Goal: Information Seeking & Learning: Learn about a topic

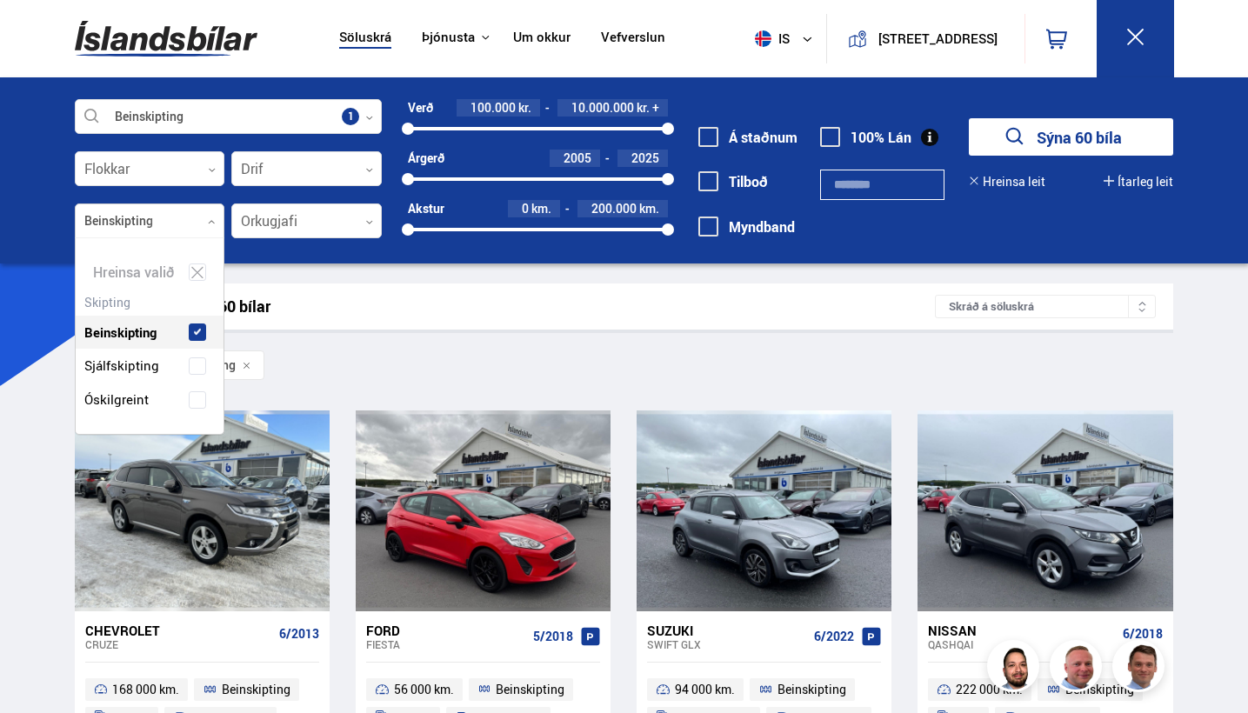
click at [186, 221] on div at bounding box center [150, 221] width 150 height 35
click at [198, 325] on div "Beinskipting Sjálfskipting Óskilgreint" at bounding box center [150, 352] width 149 height 127
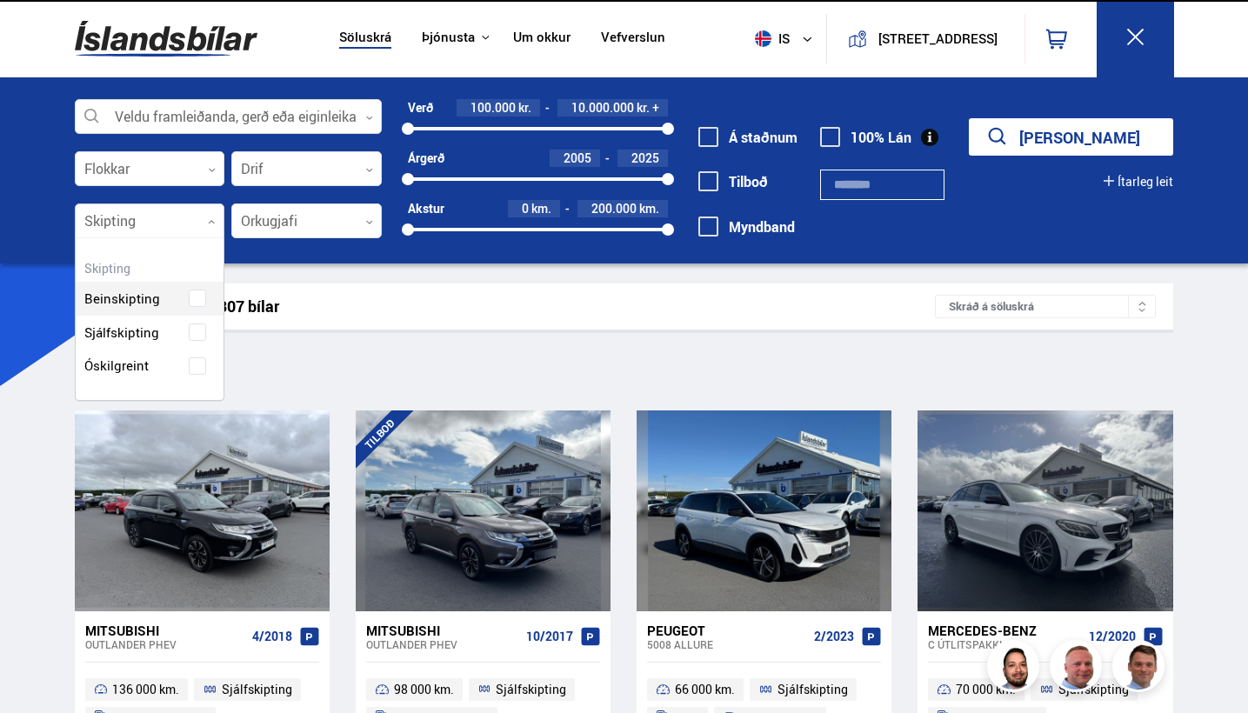
click at [1010, 130] on icon "submit" at bounding box center [997, 136] width 25 height 25
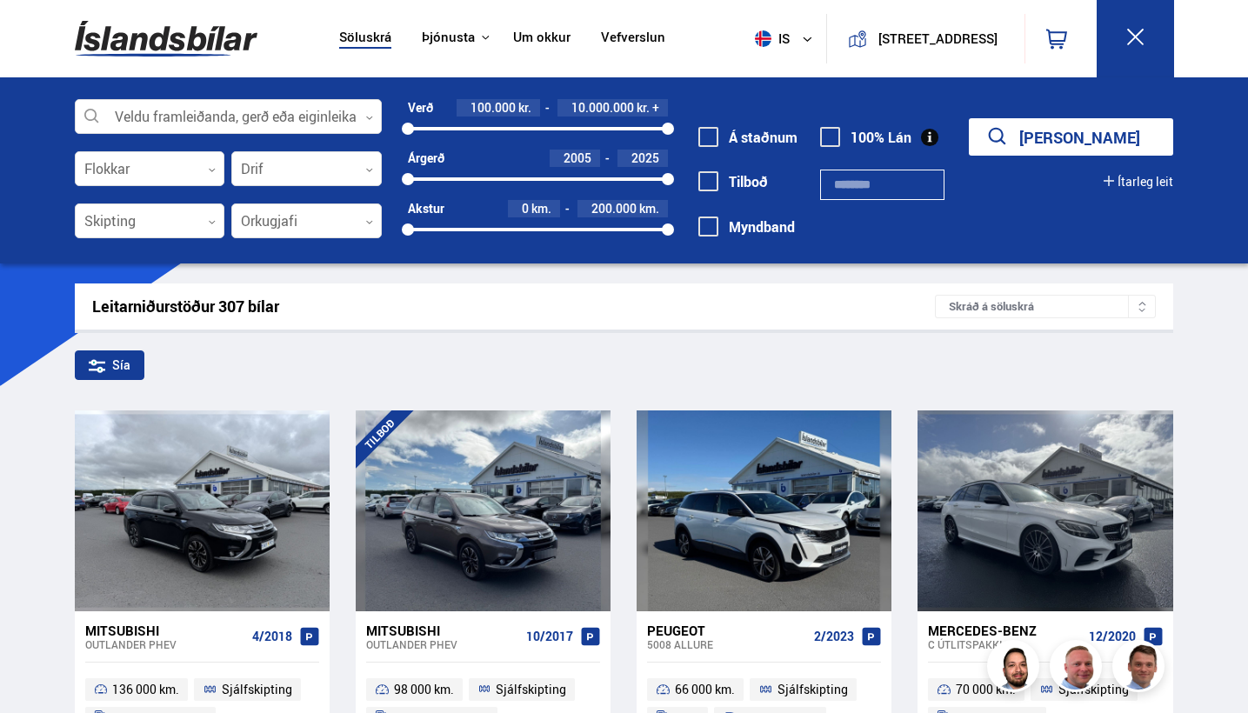
click at [1066, 123] on button "[PERSON_NAME]" at bounding box center [1070, 136] width 204 height 37
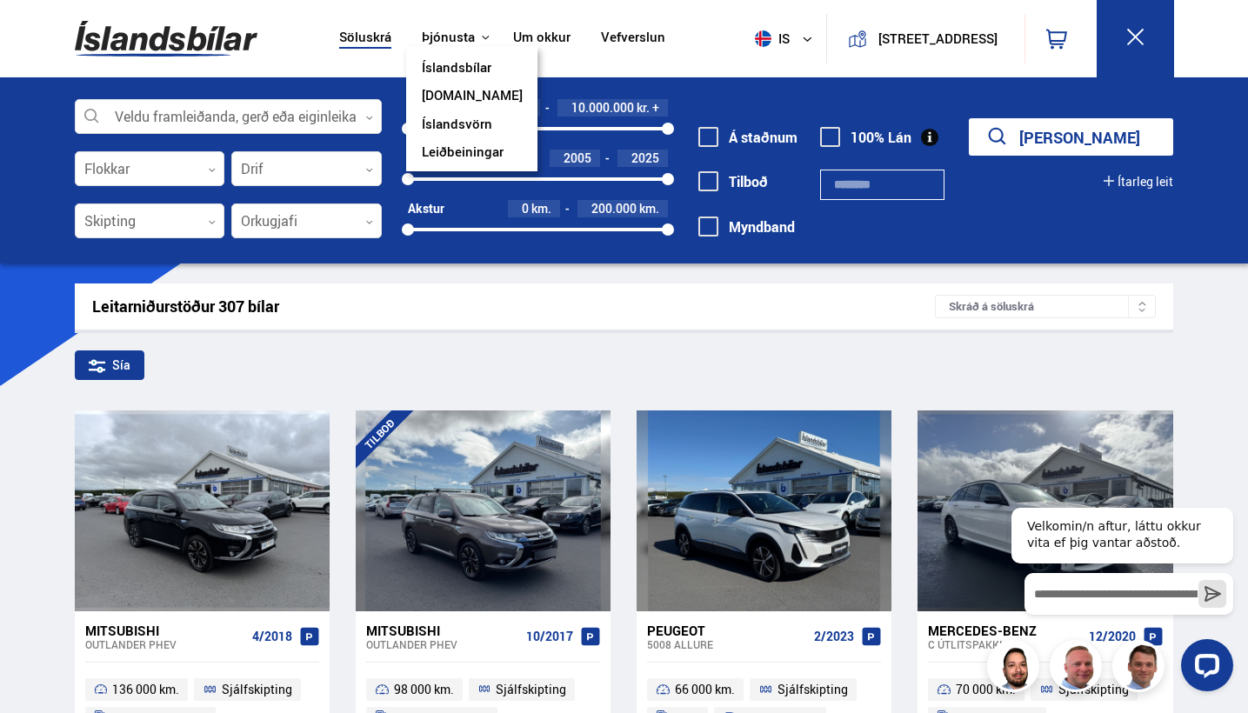
click at [431, 37] on button "Þjónusta" at bounding box center [448, 38] width 53 height 17
click at [433, 65] on link "Íslandsbílar" at bounding box center [457, 69] width 70 height 18
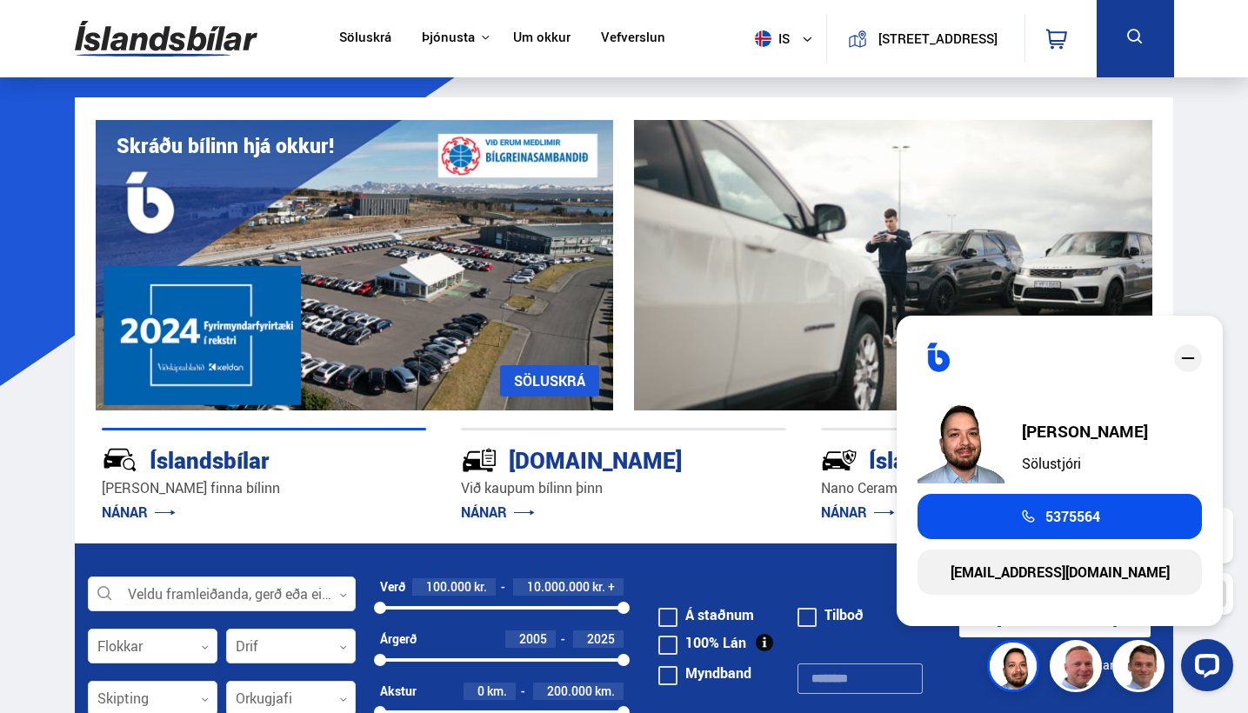
click at [519, 37] on link "Um okkur" at bounding box center [541, 39] width 57 height 18
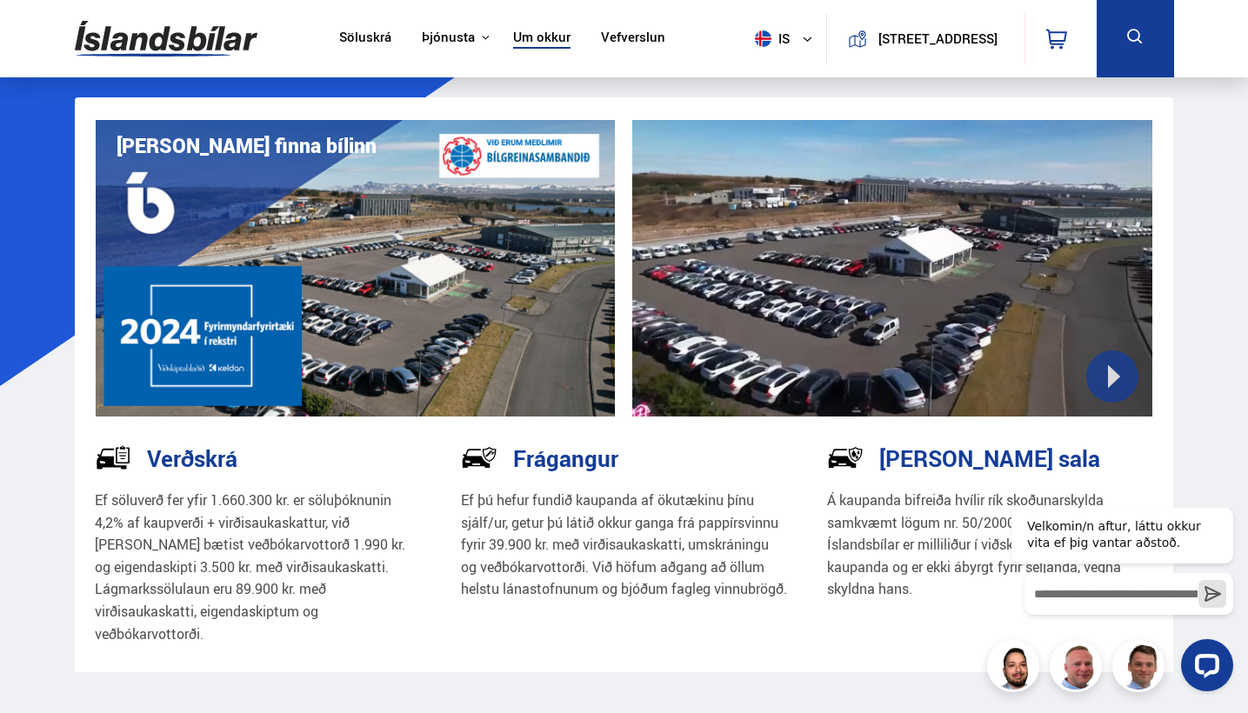
click at [519, 38] on link "Um okkur" at bounding box center [541, 39] width 57 height 18
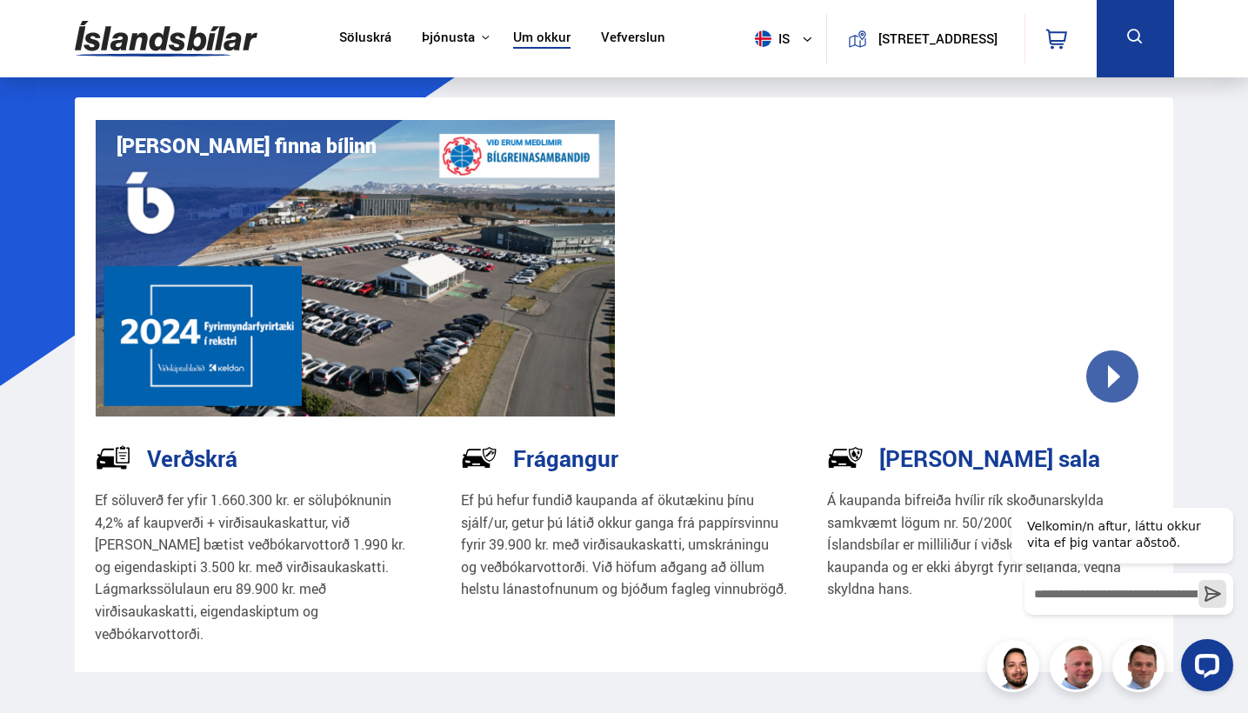
click at [165, 51] on img at bounding box center [166, 38] width 183 height 57
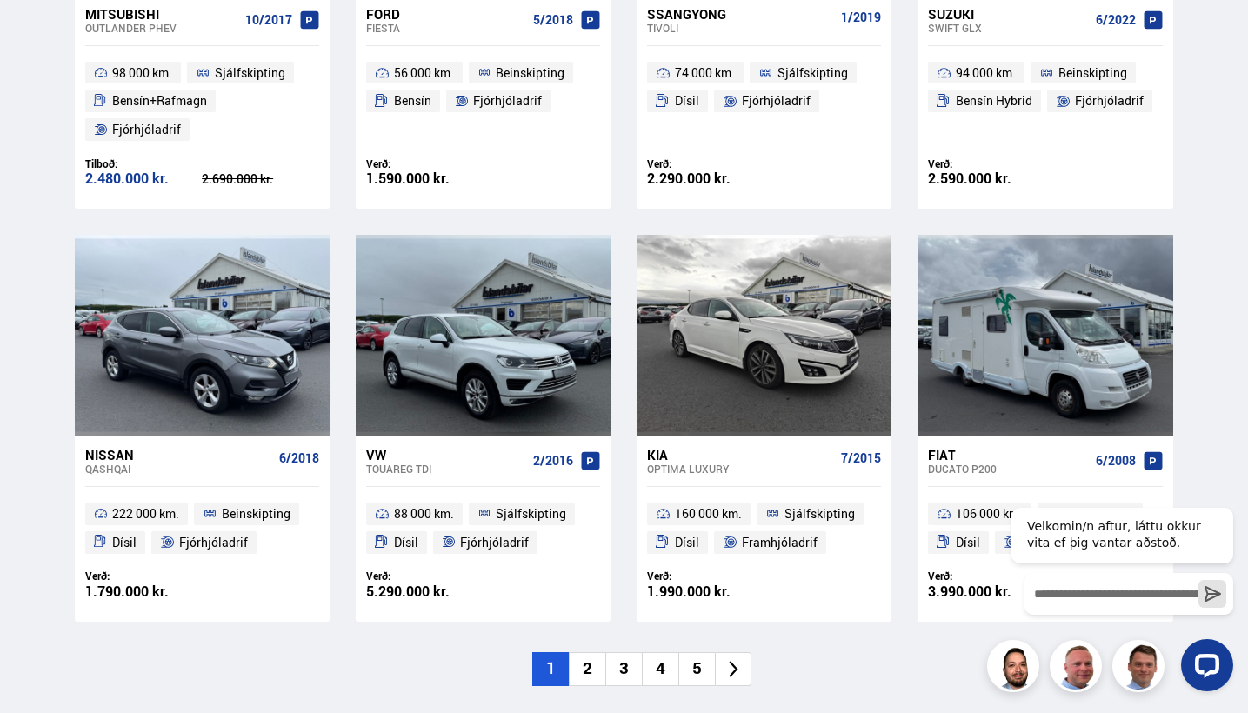
scroll to position [1043, 0]
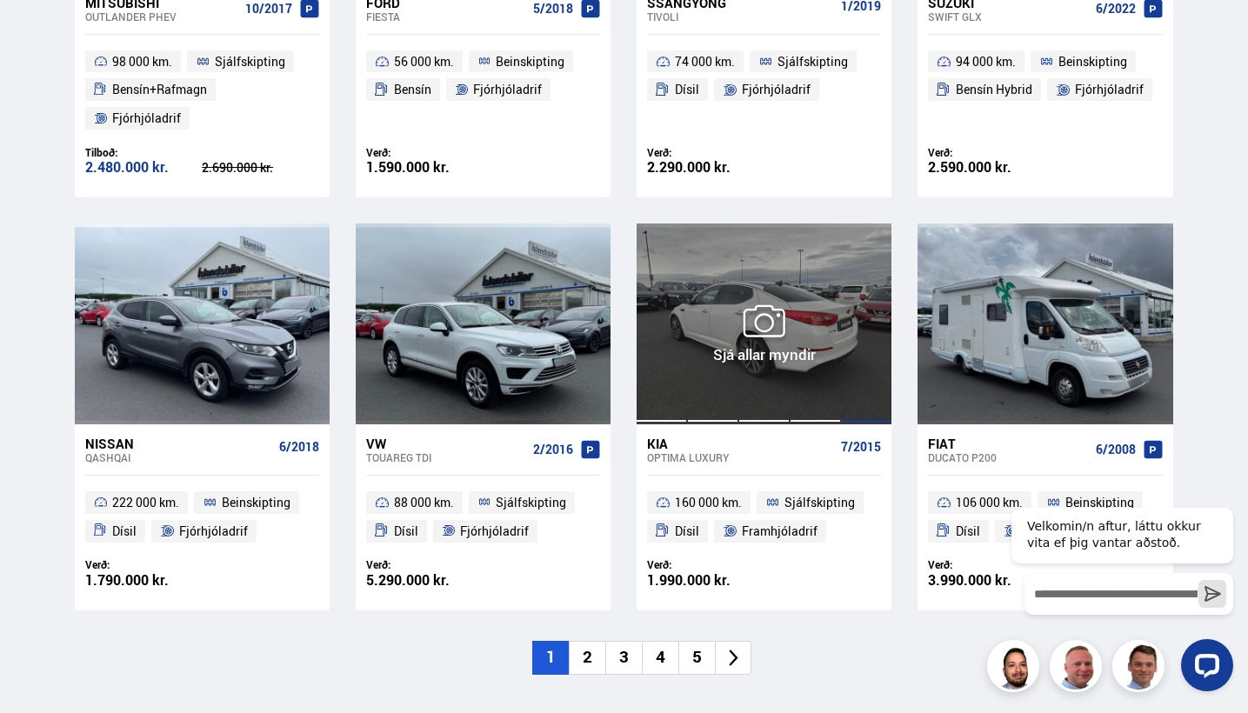
click at [868, 272] on div at bounding box center [866, 323] width 51 height 200
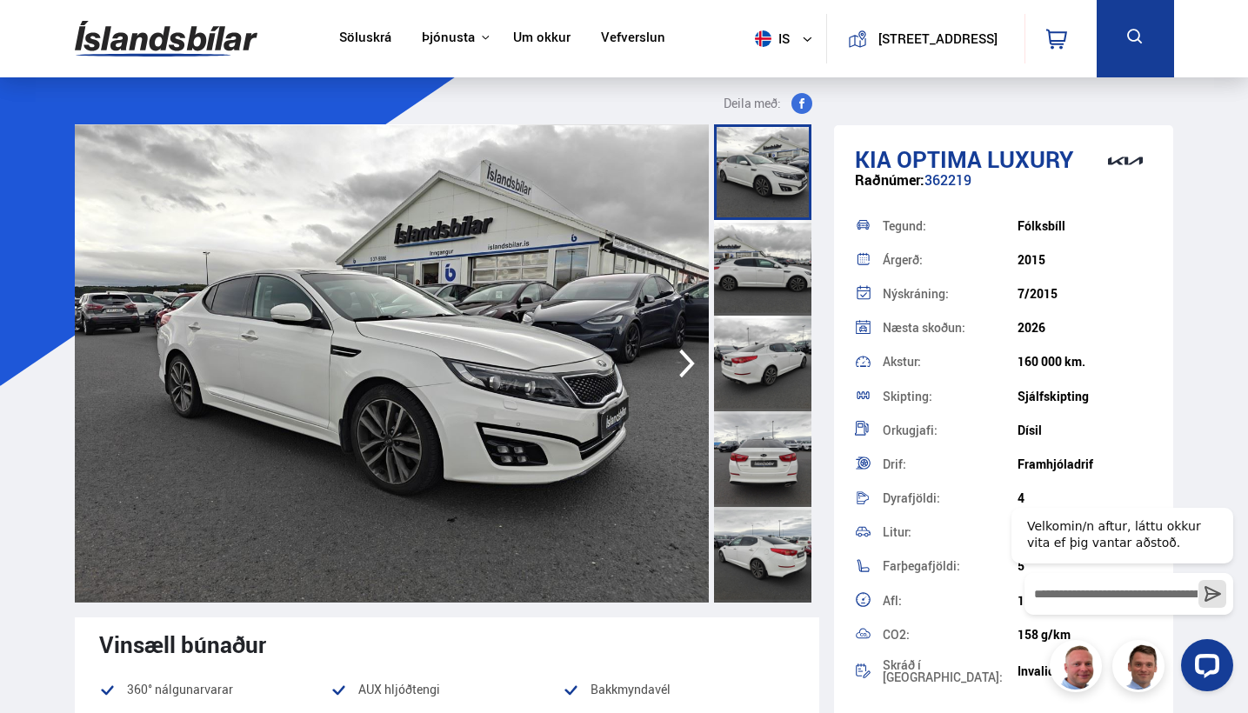
scroll to position [443, 0]
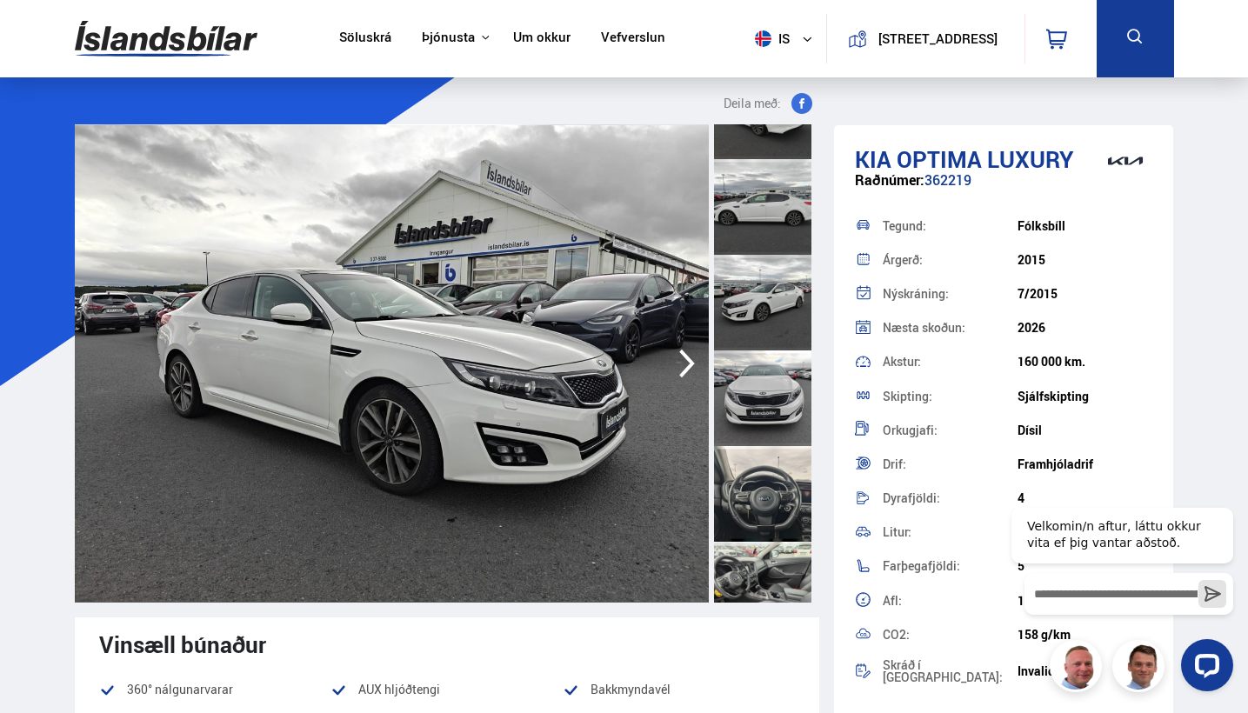
click at [778, 462] on div at bounding box center [762, 494] width 97 height 96
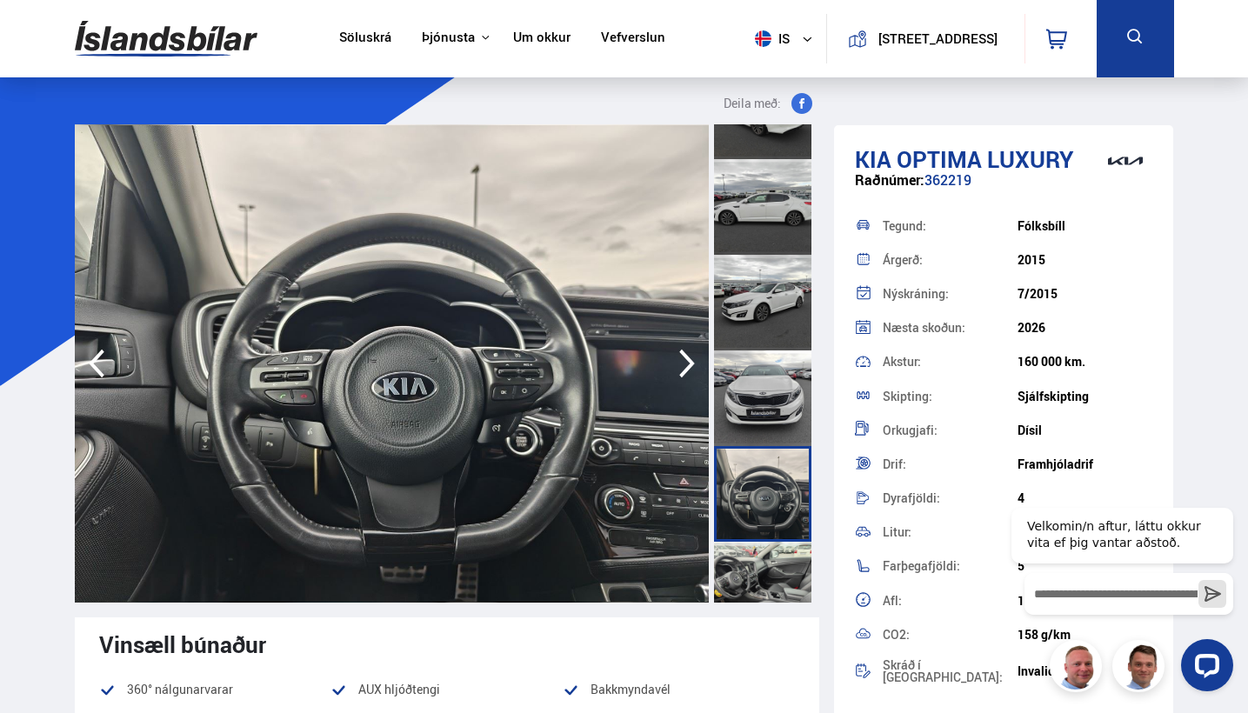
click at [768, 560] on div at bounding box center [762, 590] width 97 height 96
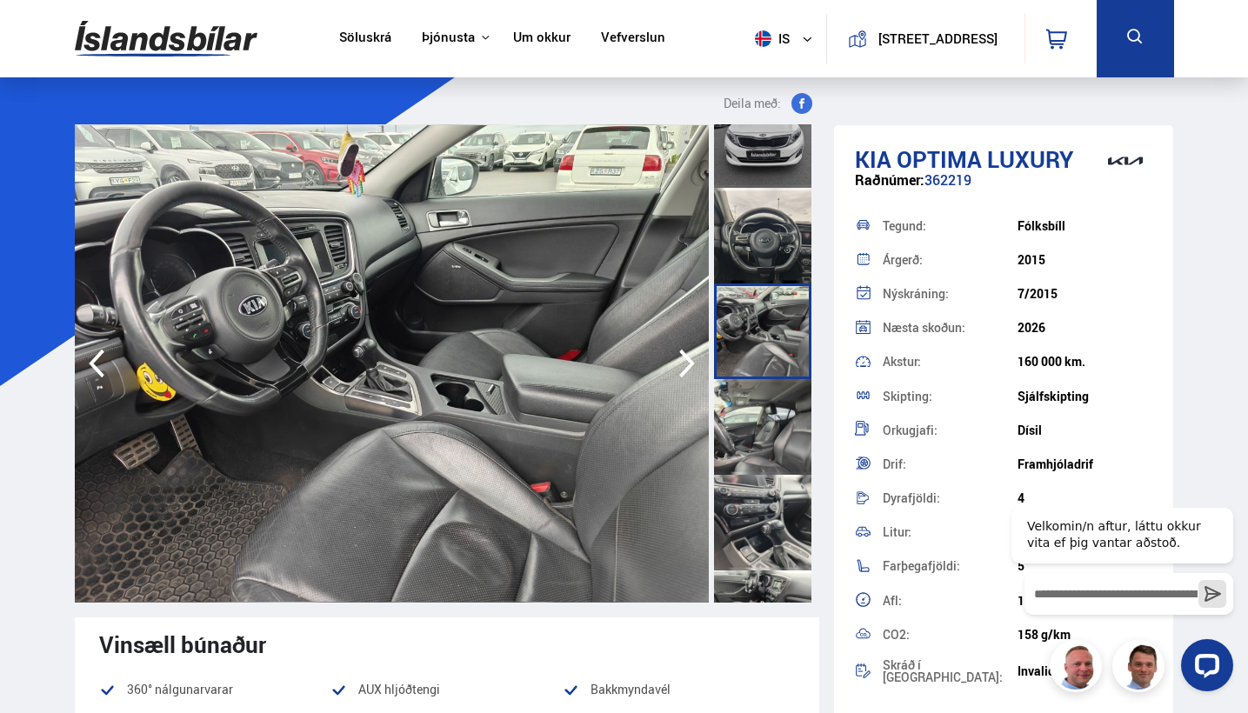
scroll to position [718, 0]
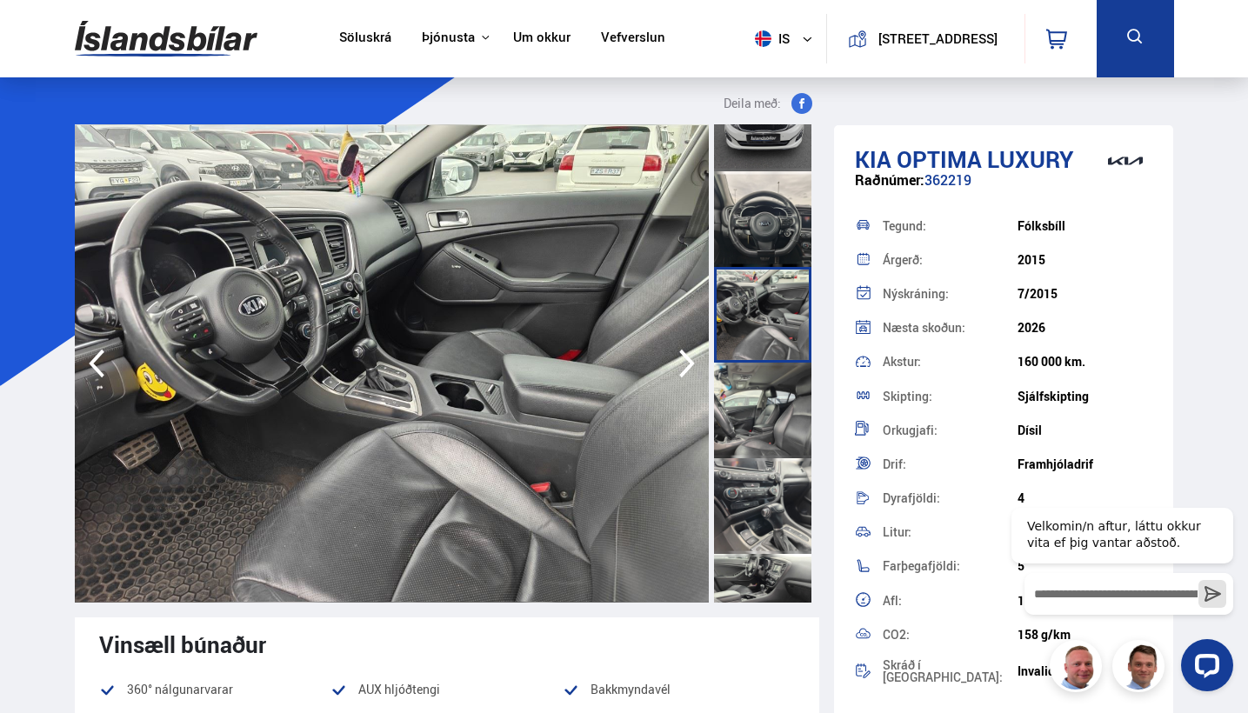
click at [745, 509] on div at bounding box center [762, 506] width 97 height 96
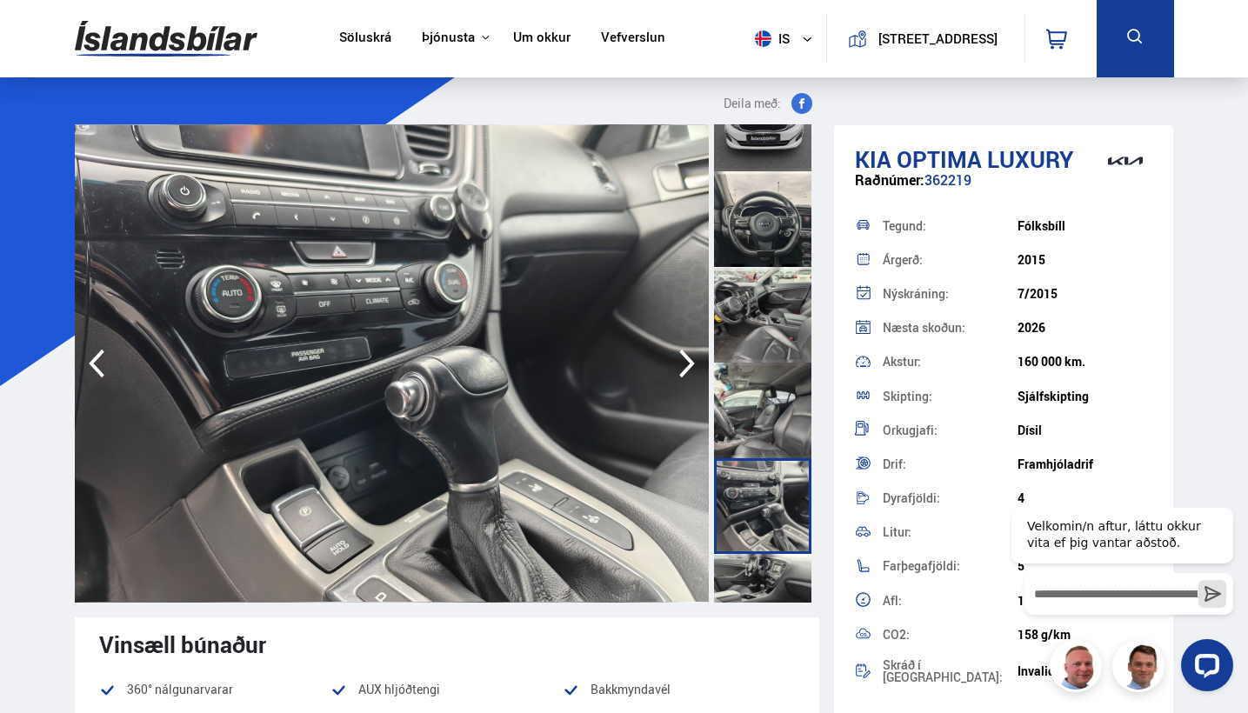
click at [745, 576] on div at bounding box center [762, 602] width 97 height 96
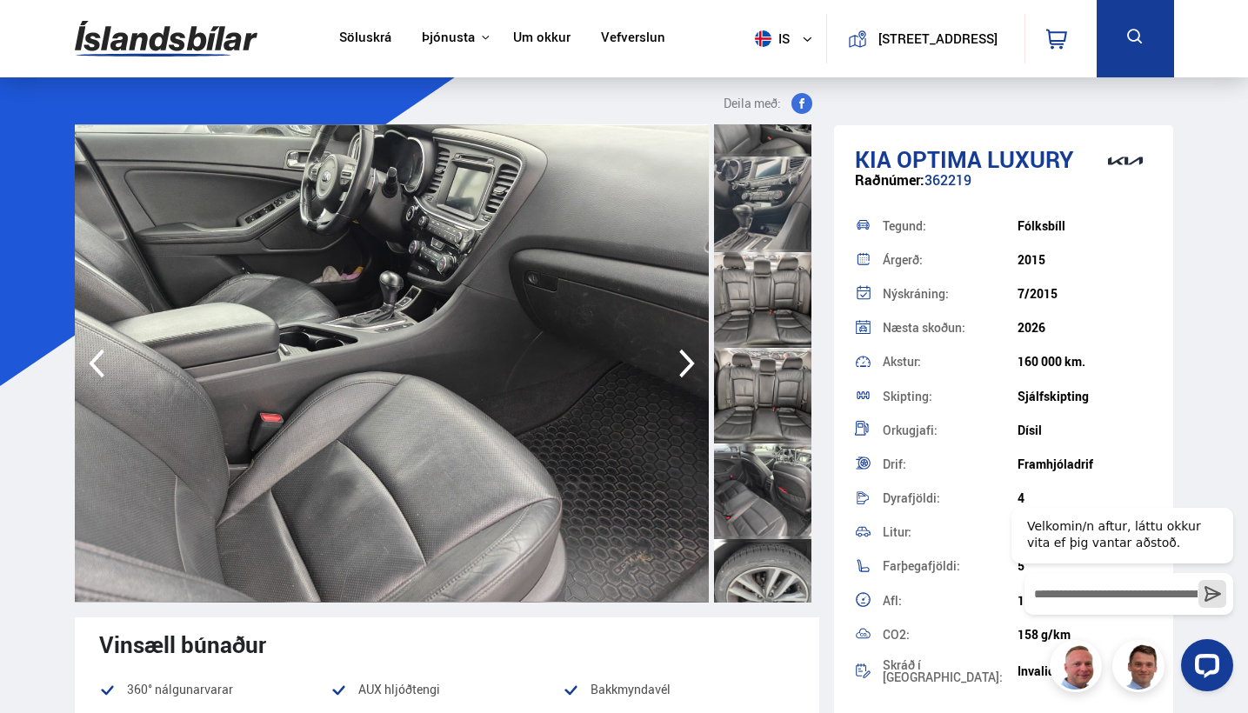
scroll to position [1316, 0]
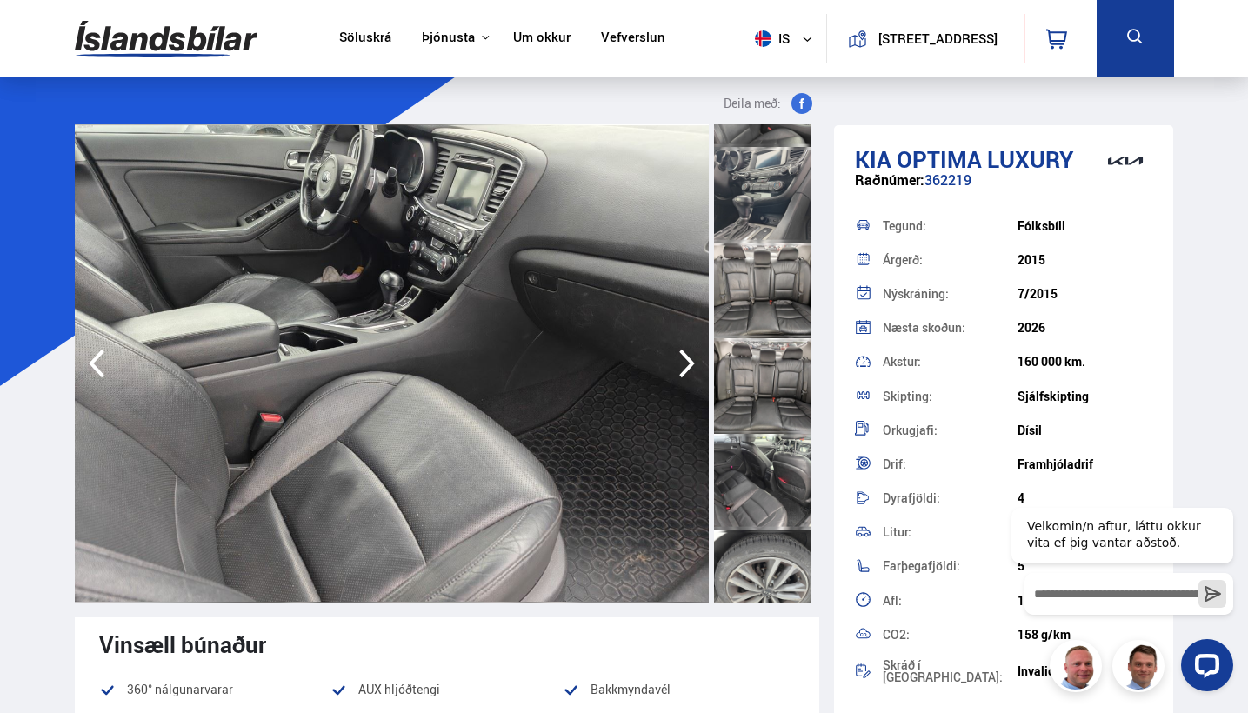
click at [773, 357] on div at bounding box center [762, 386] width 97 height 96
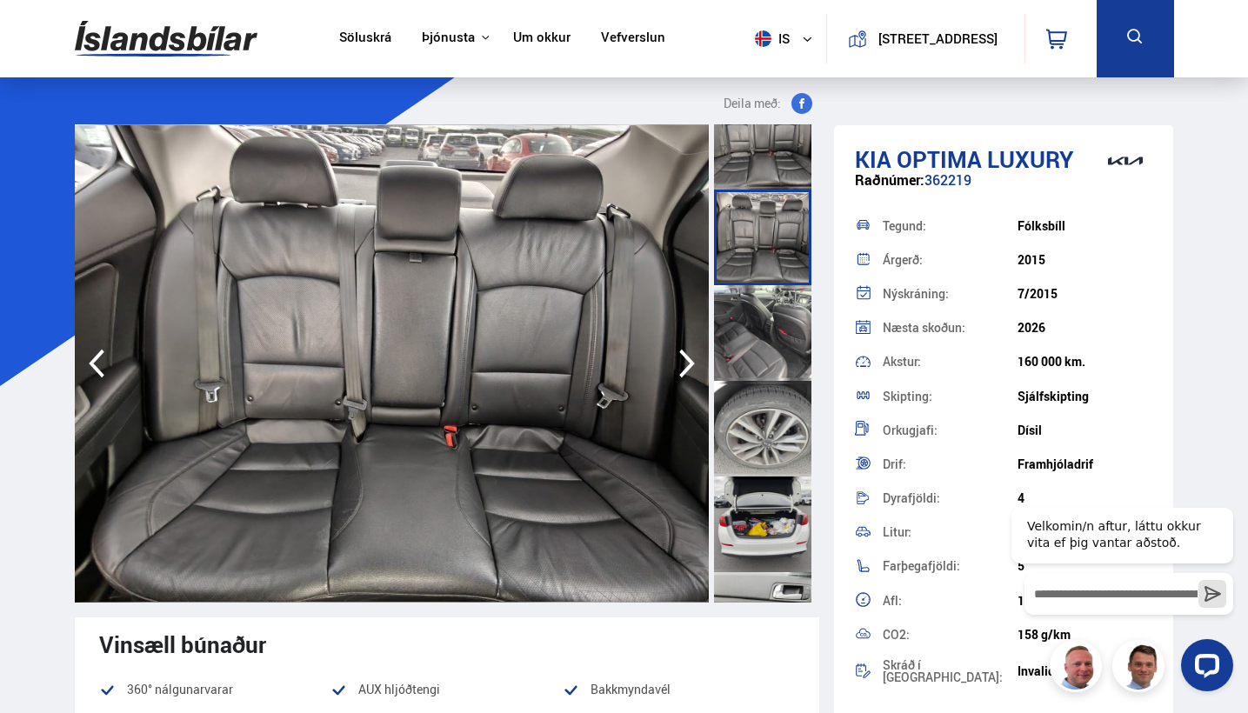
click at [782, 523] on div at bounding box center [762, 524] width 97 height 96
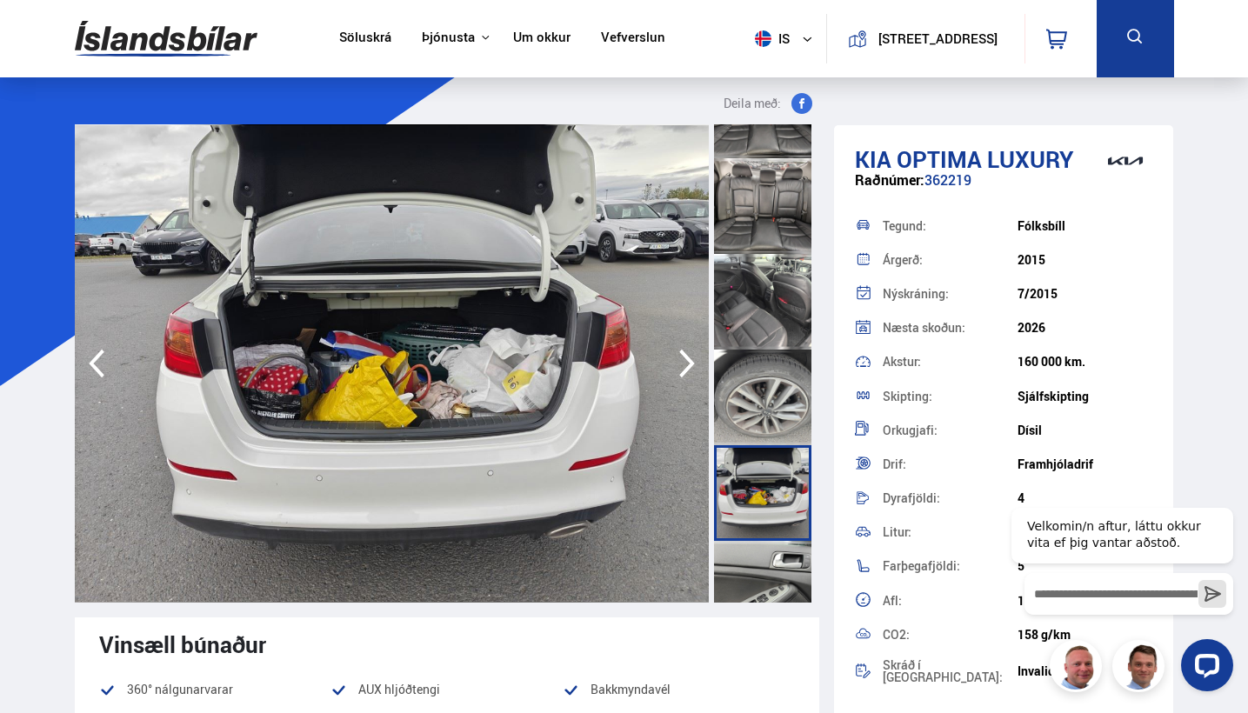
scroll to position [1498, 0]
click at [748, 399] on div at bounding box center [762, 396] width 97 height 96
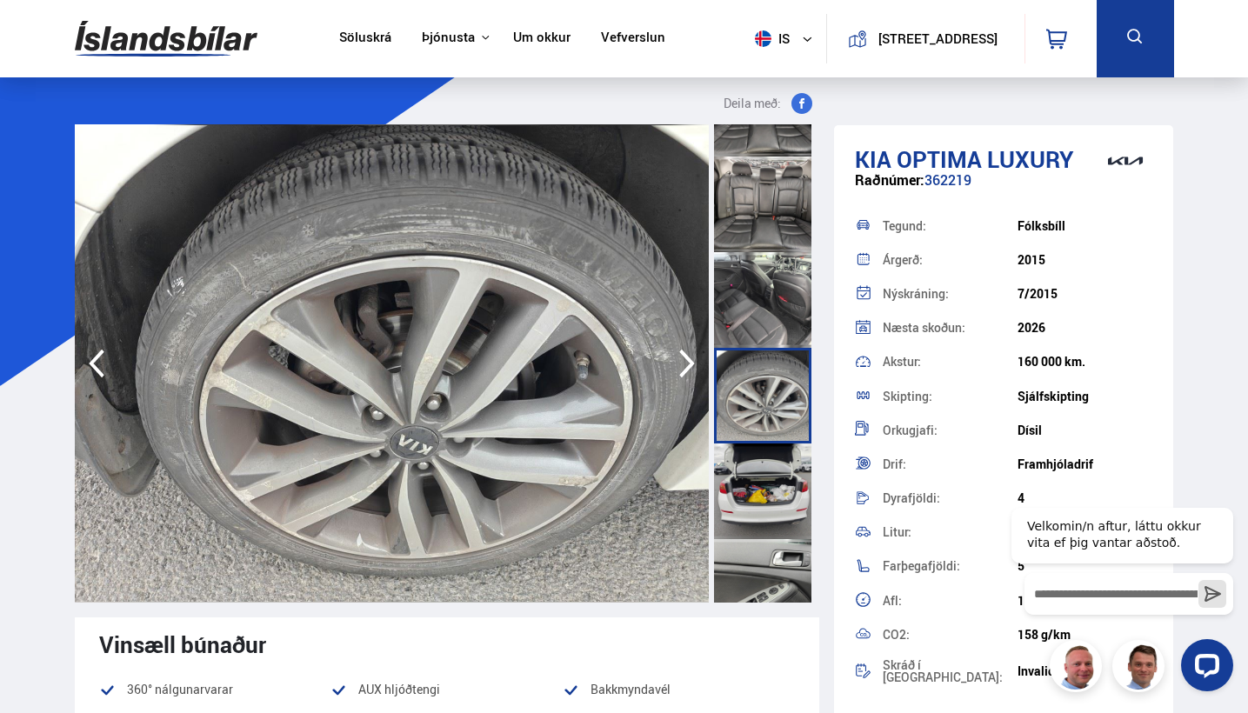
click at [795, 502] on div at bounding box center [762, 491] width 97 height 96
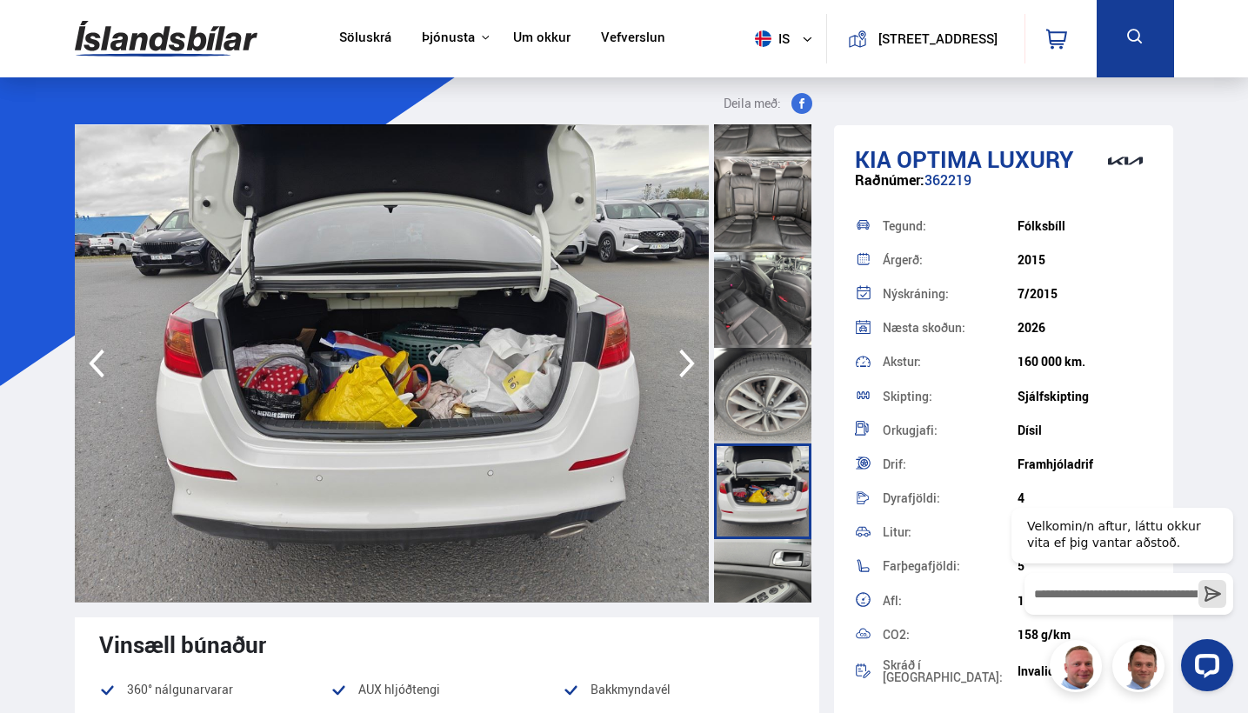
click at [774, 579] on div at bounding box center [762, 587] width 97 height 96
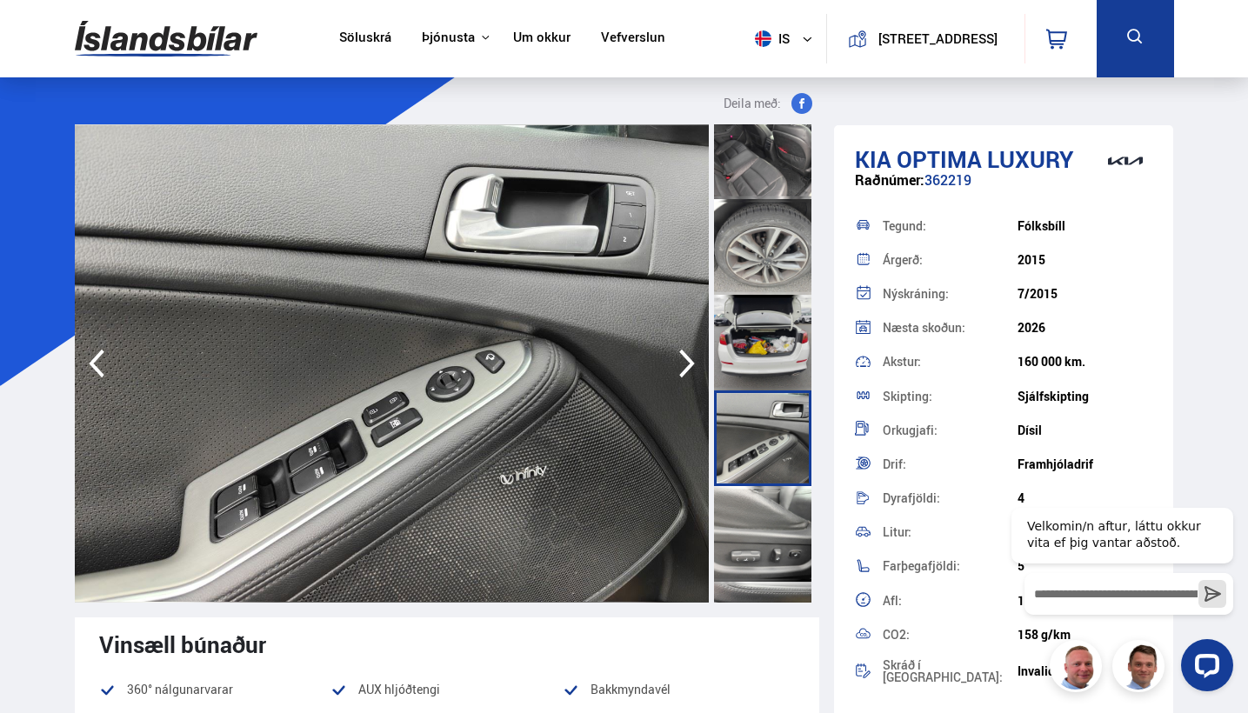
scroll to position [1652, 0]
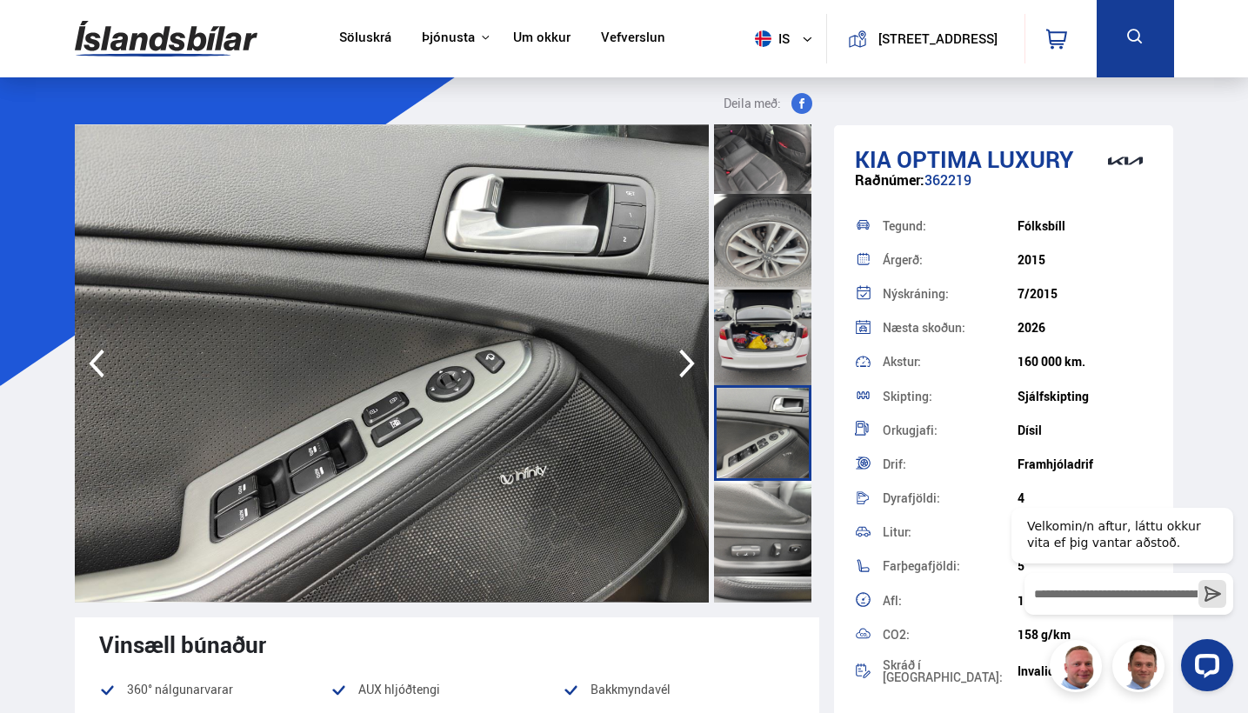
click at [764, 516] on div at bounding box center [762, 529] width 97 height 96
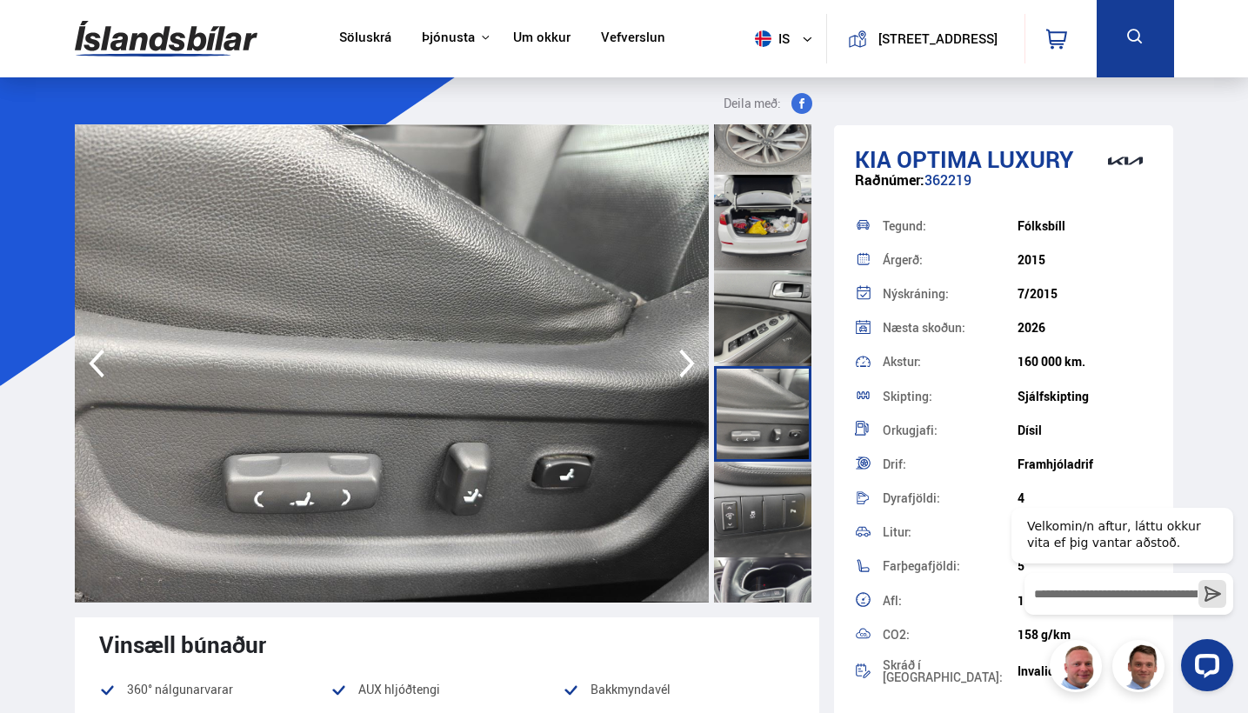
click at [766, 516] on div at bounding box center [762, 510] width 97 height 96
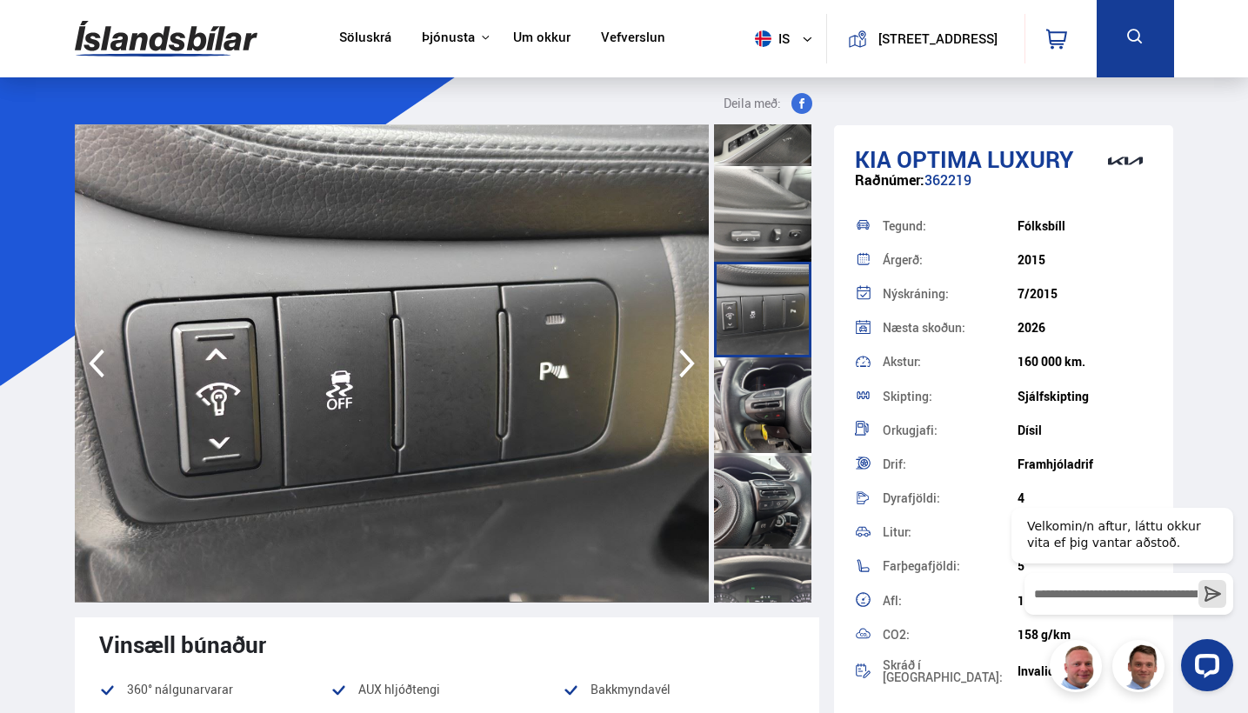
scroll to position [1968, 0]
click at [767, 516] on div at bounding box center [762, 499] width 97 height 96
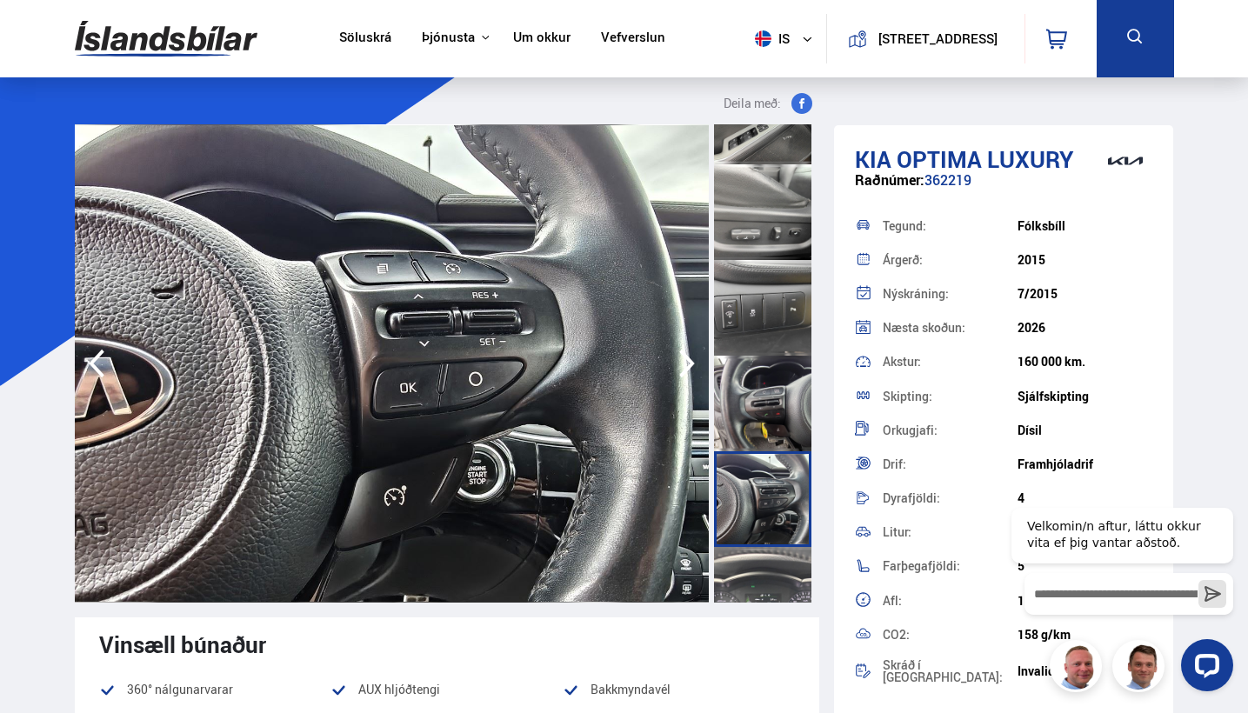
click at [762, 420] on div at bounding box center [762, 404] width 97 height 96
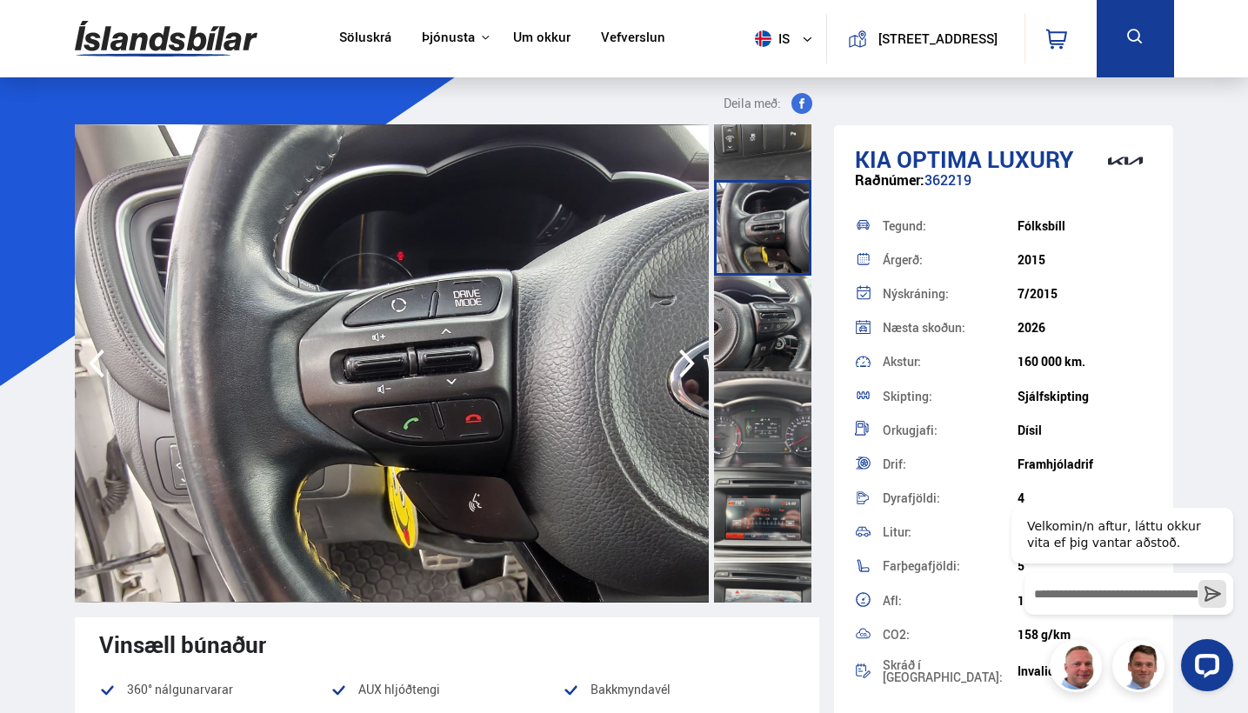
click at [762, 508] on div at bounding box center [762, 515] width 97 height 96
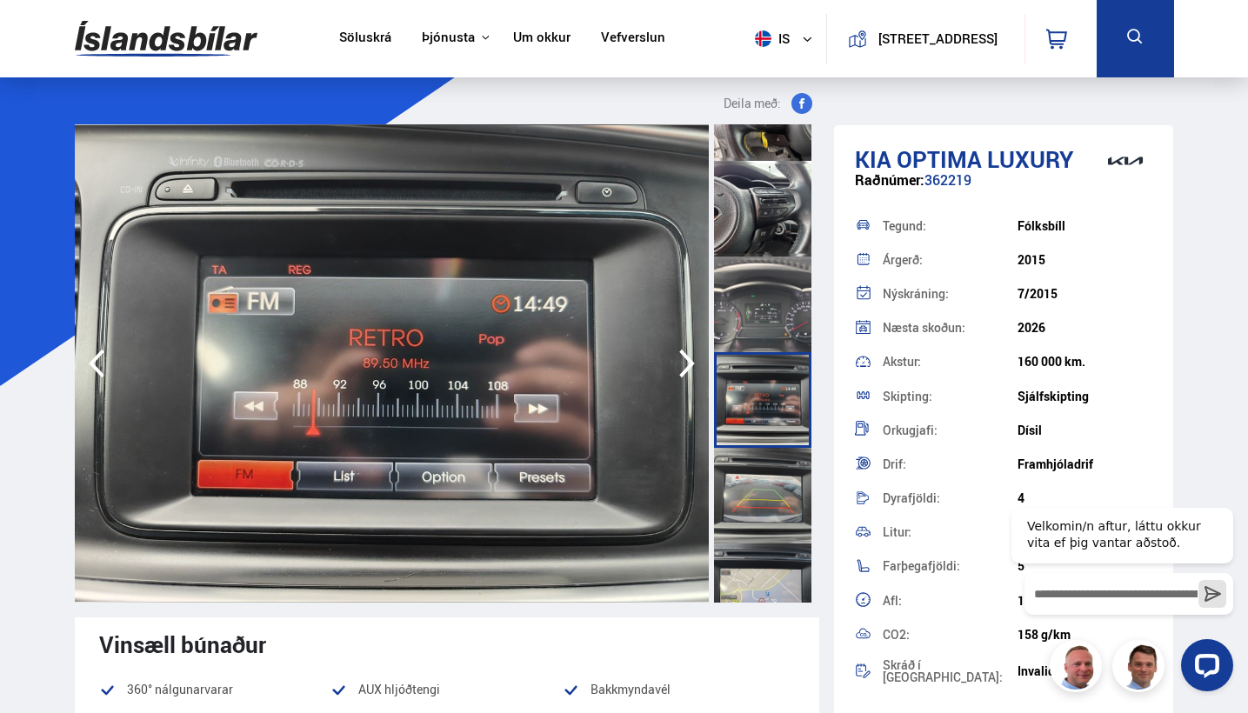
click at [762, 509] on div at bounding box center [762, 496] width 97 height 96
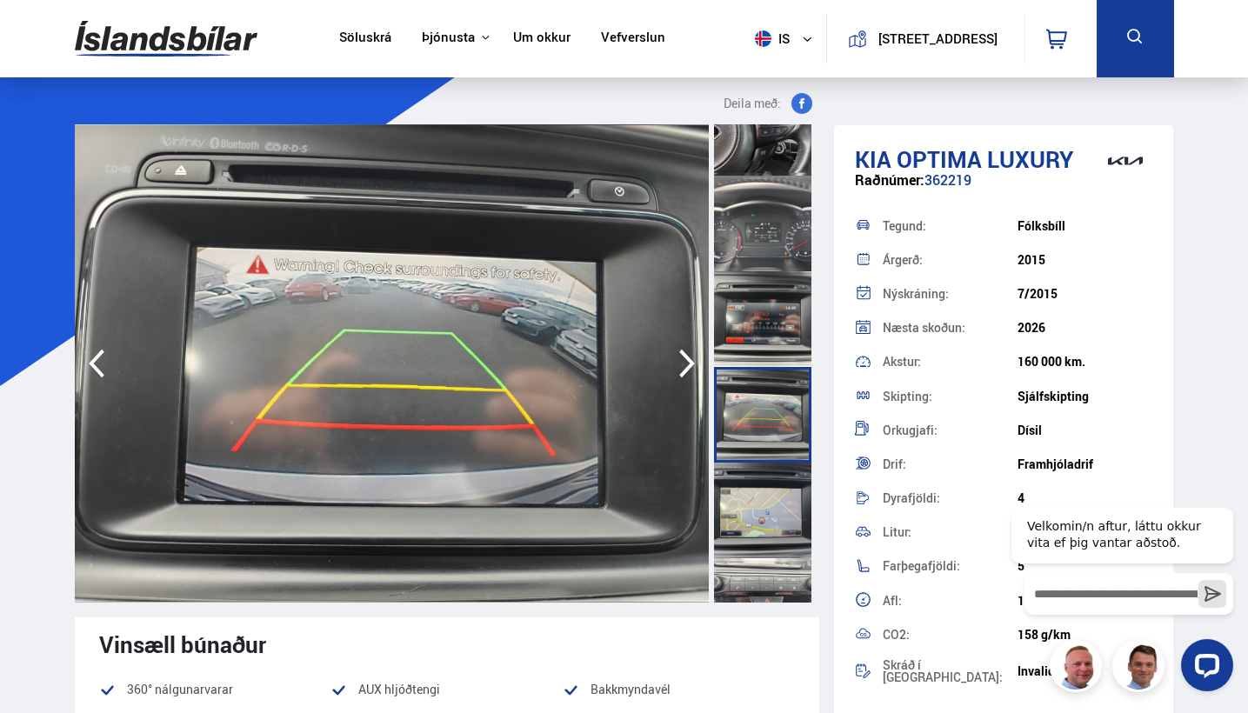
click at [762, 509] on div at bounding box center [762, 510] width 97 height 96
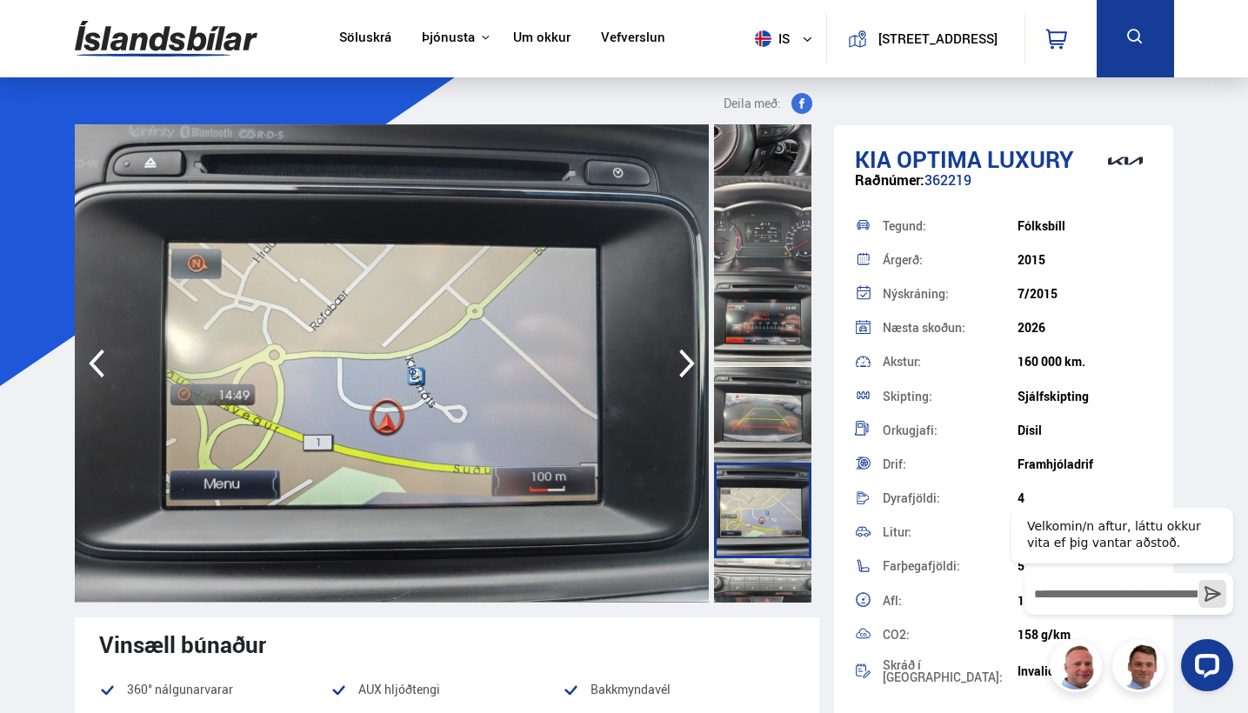
scroll to position [2396, 0]
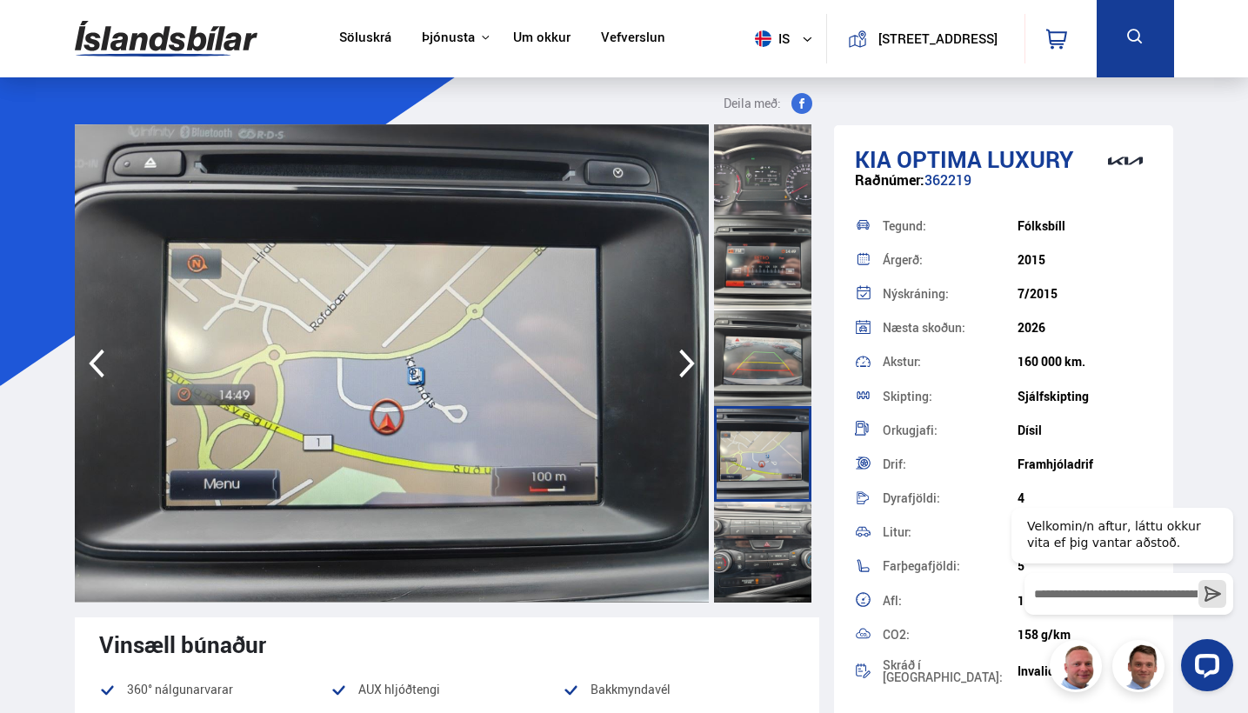
click at [762, 509] on div at bounding box center [762, 550] width 97 height 96
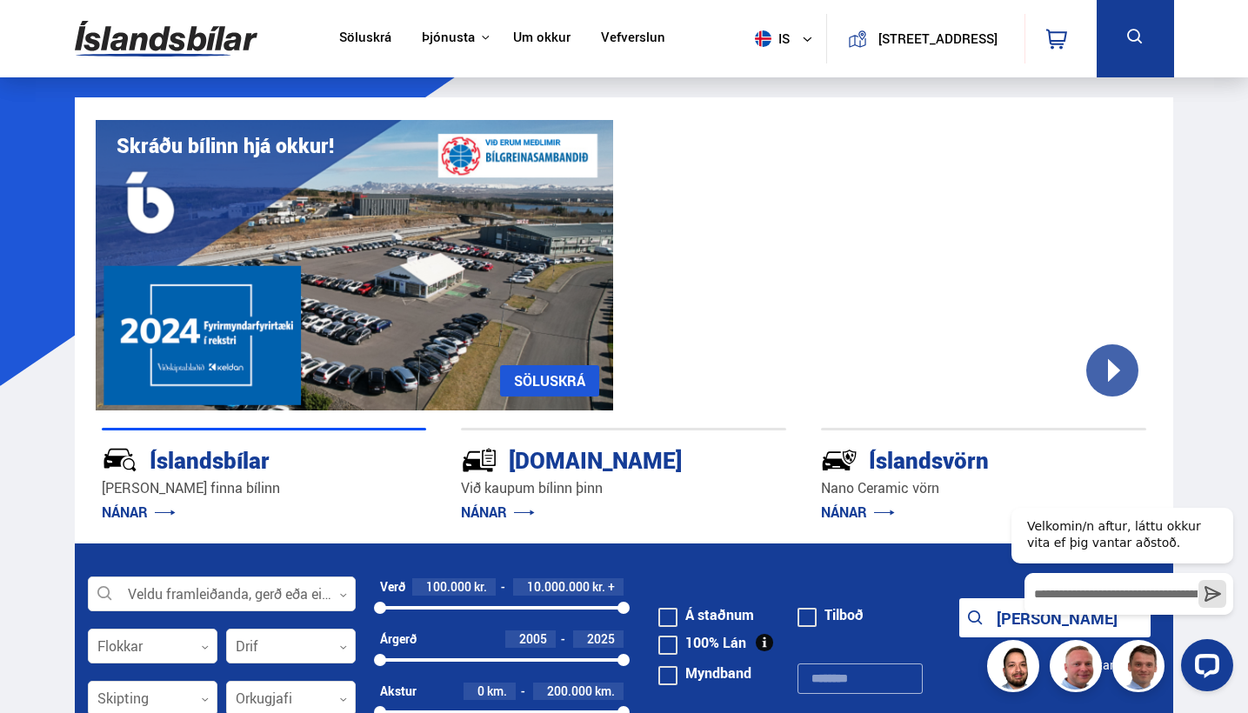
click at [513, 37] on link "Um okkur" at bounding box center [541, 39] width 57 height 18
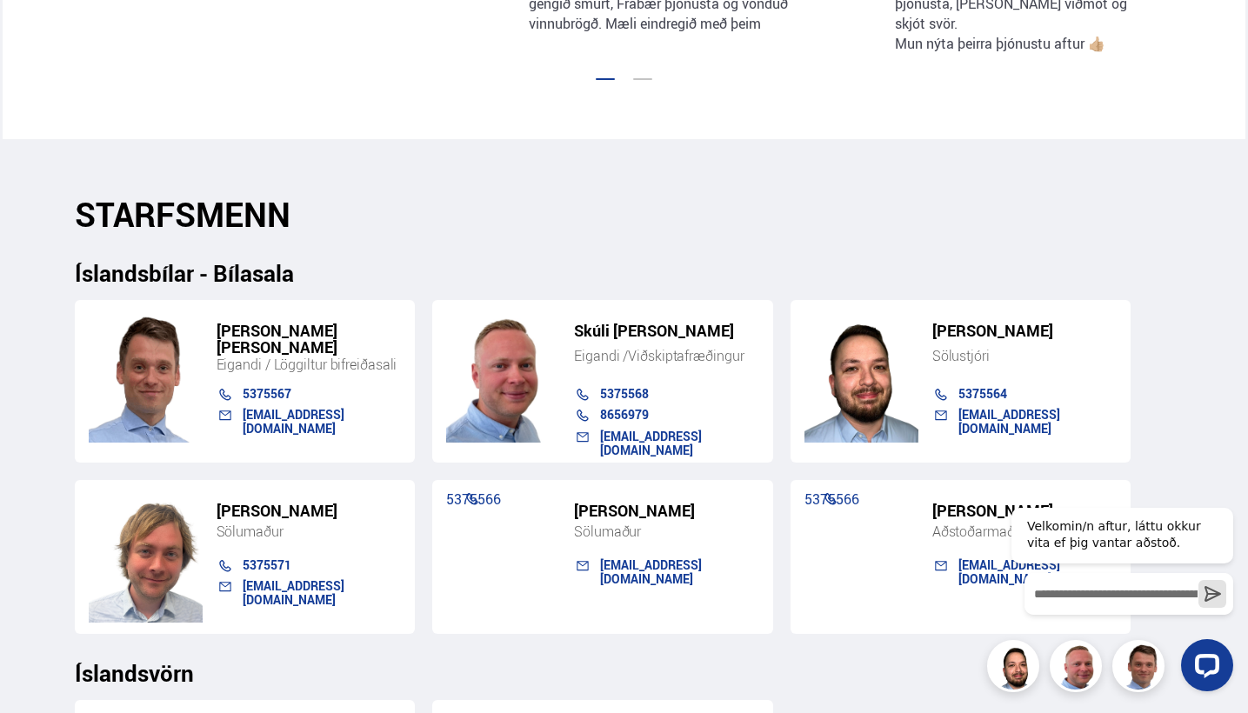
scroll to position [1646, 0]
